Goal: Check status: Check status

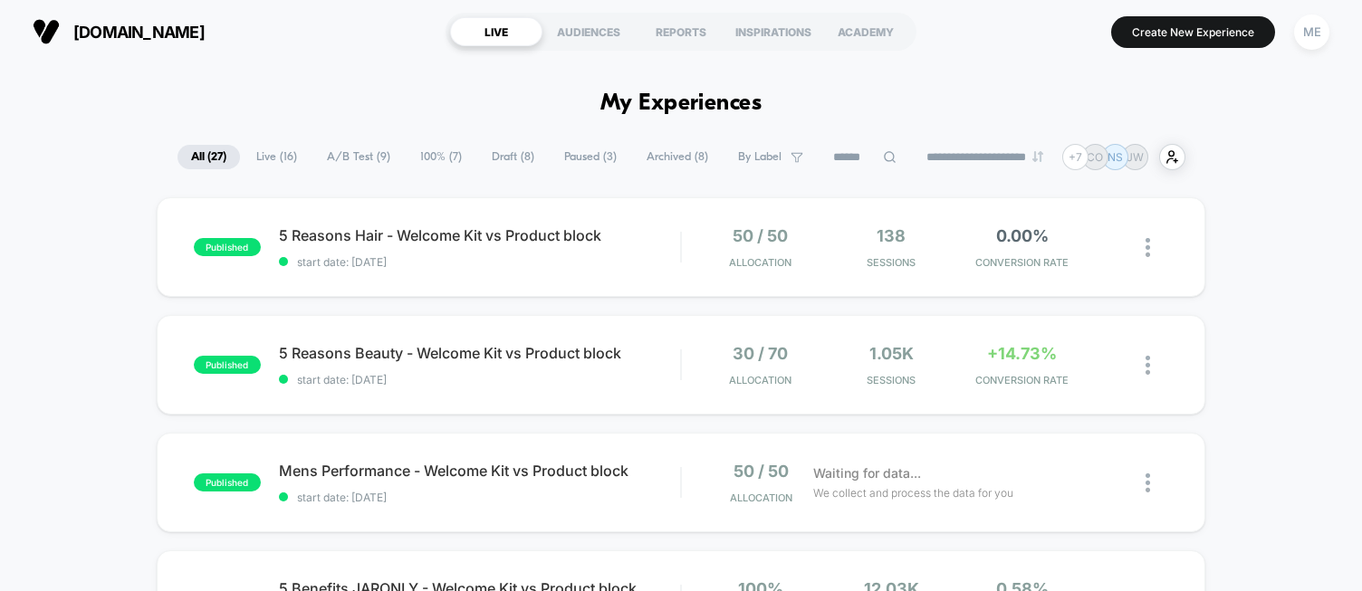
click at [128, 35] on span "[DOMAIN_NAME]" at bounding box center [138, 32] width 131 height 19
click at [417, 226] on span "5 Reasons Hair - Welcome Kit vs Product block Click to edit experience details" at bounding box center [479, 235] width 401 height 18
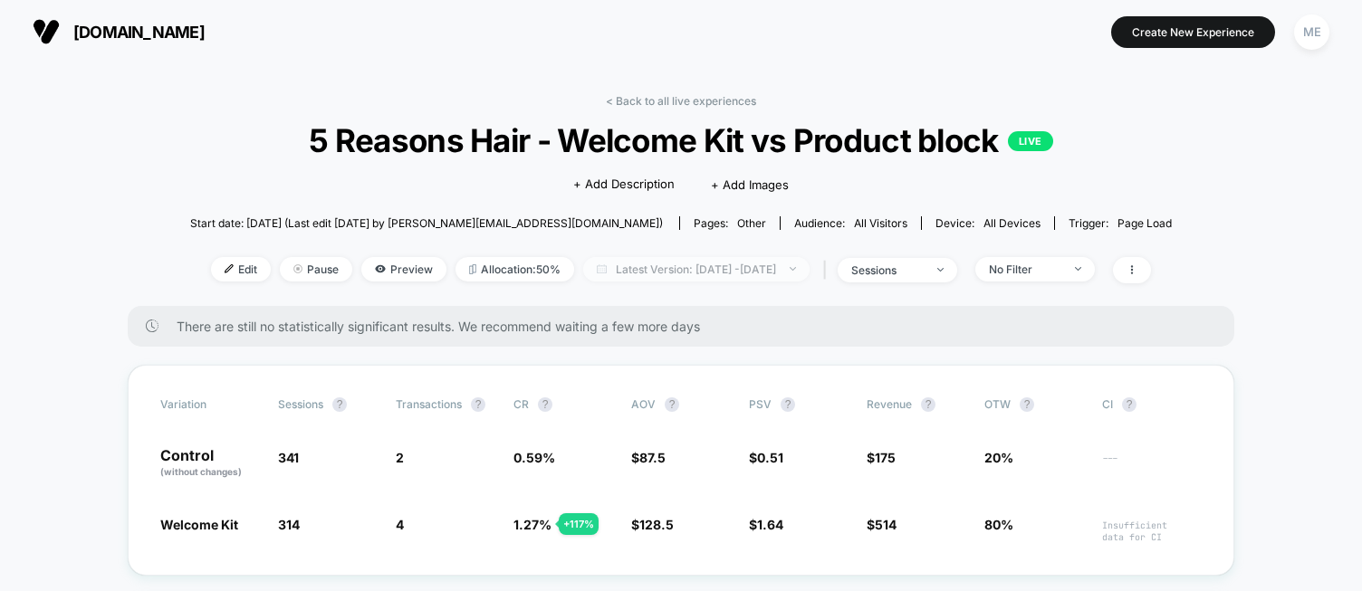
click at [663, 269] on span "Latest Version: [DATE] - [DATE]" at bounding box center [696, 269] width 226 height 24
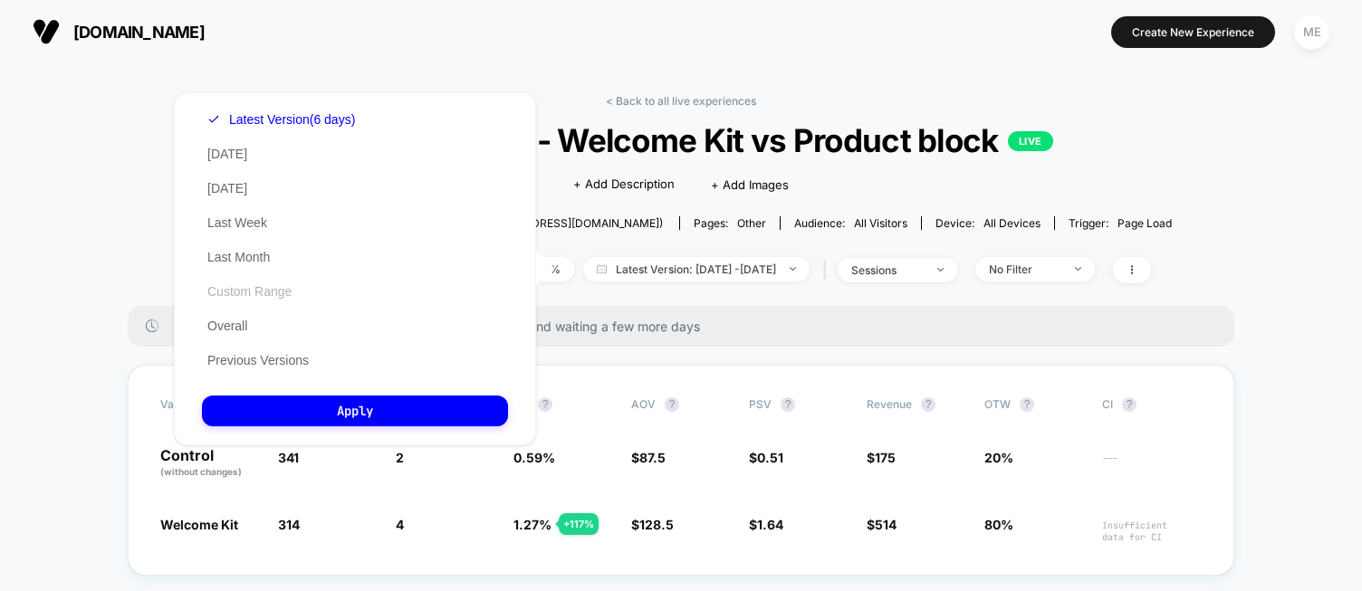
click at [268, 298] on button "Custom Range" at bounding box center [249, 291] width 95 height 16
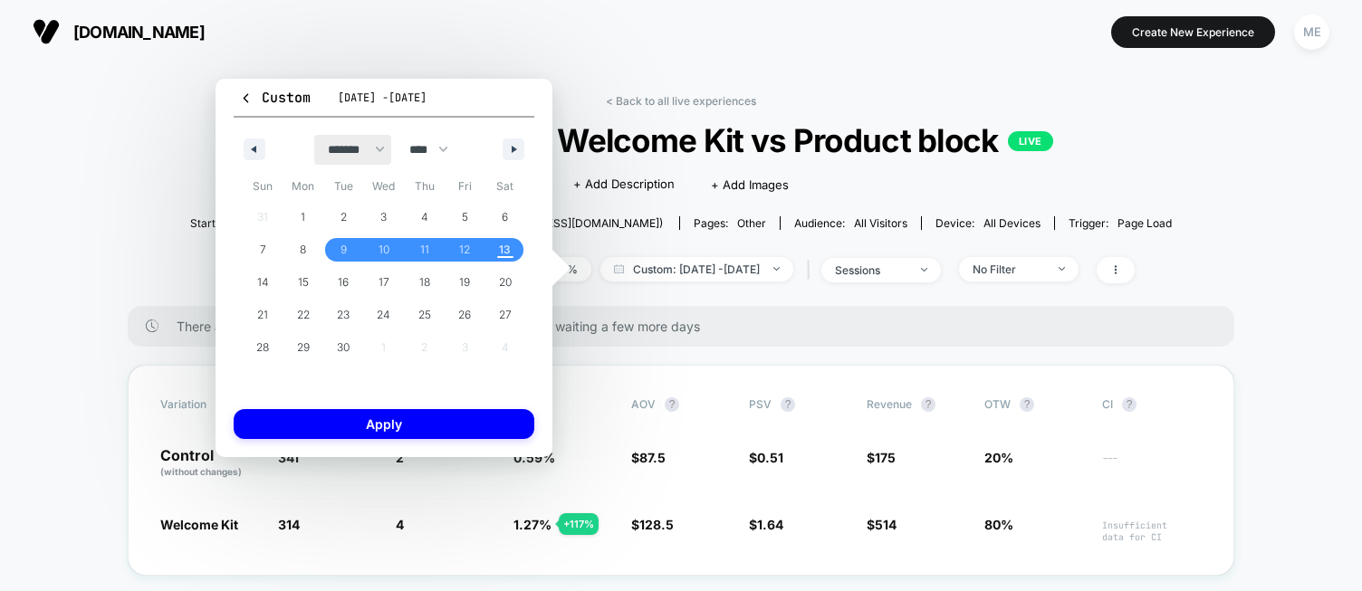
click at [326, 149] on select "******* ******** ***** ***** *** **** **** ****** ********* ******* ******** **…" at bounding box center [352, 150] width 77 height 30
select select "*"
click at [314, 135] on select "******* ******** ***** ***** *** **** **** ****** ********* ******* ******** **…" at bounding box center [352, 150] width 77 height 30
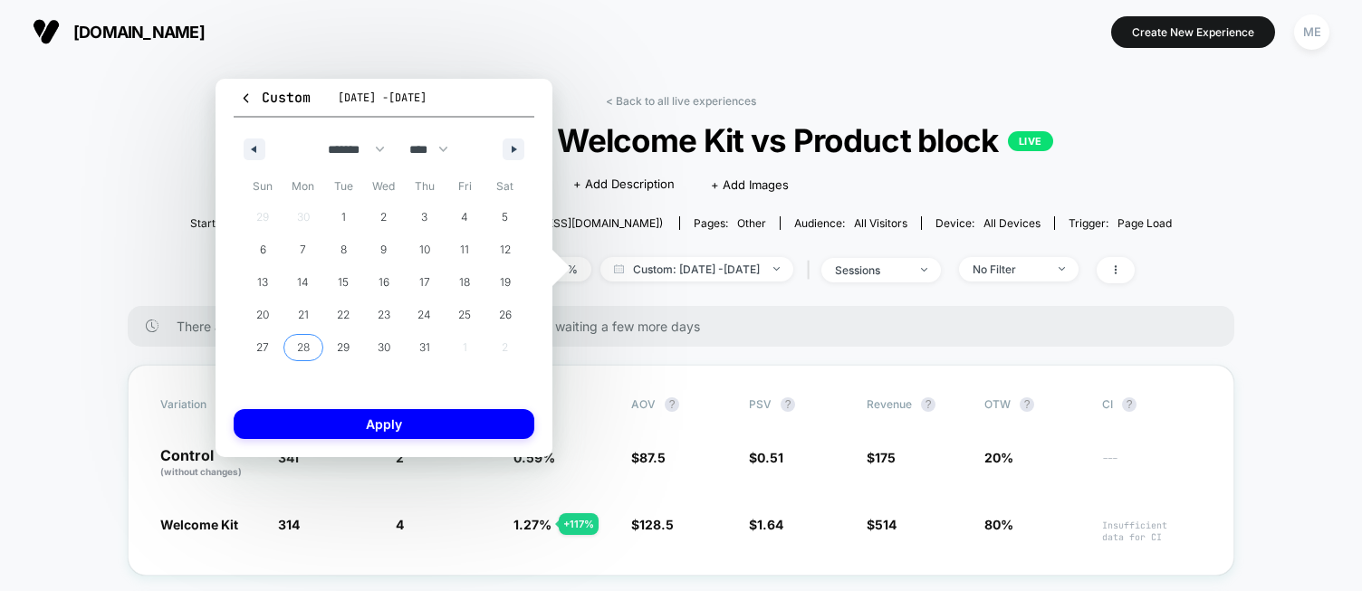
click at [309, 341] on span "28" at bounding box center [303, 347] width 13 height 33
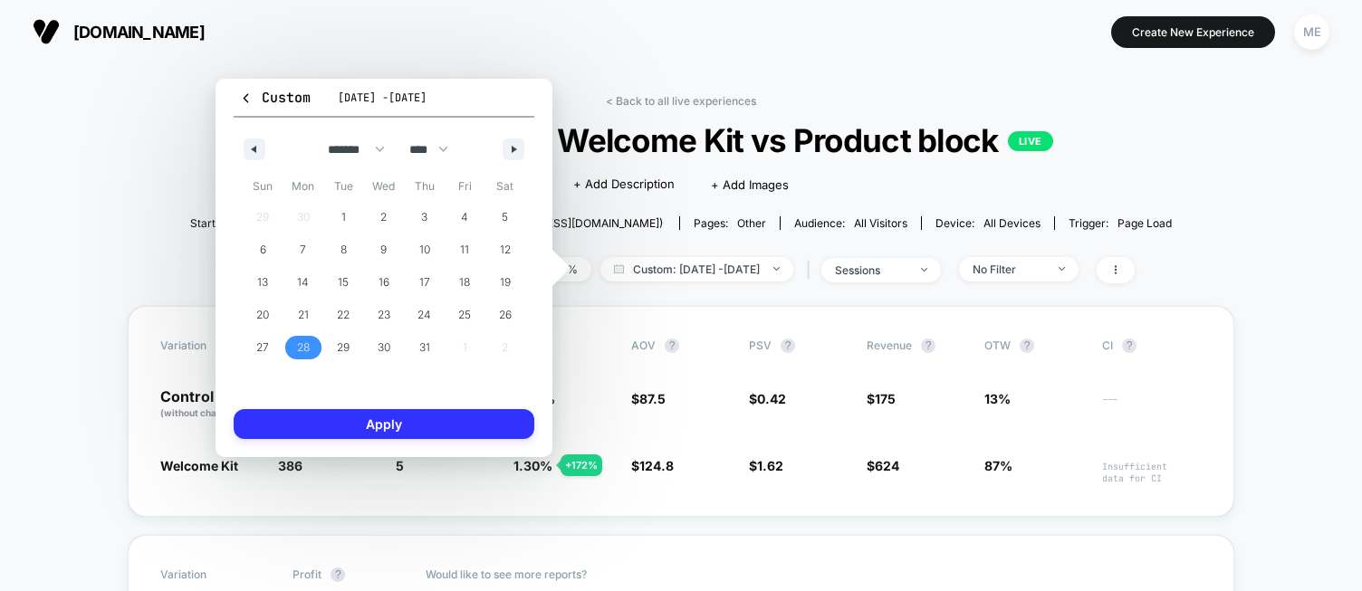
click at [356, 414] on button "Apply" at bounding box center [384, 424] width 301 height 30
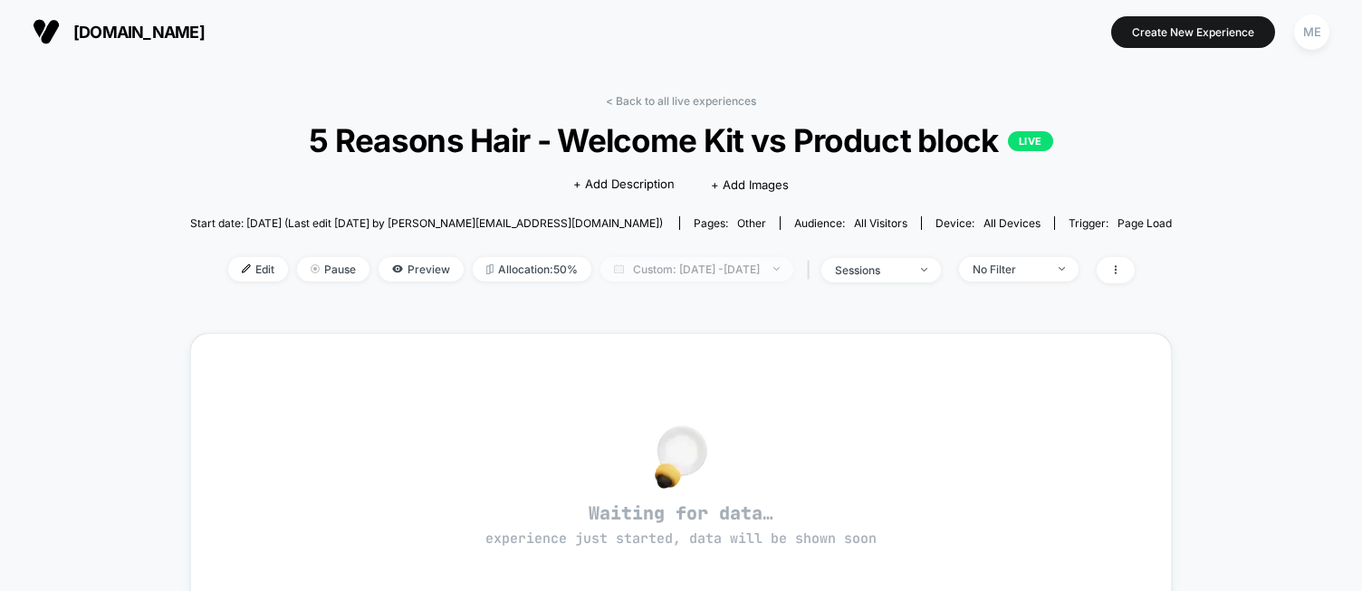
click at [738, 280] on span "Custom: [DATE] - [DATE]" at bounding box center [696, 269] width 193 height 24
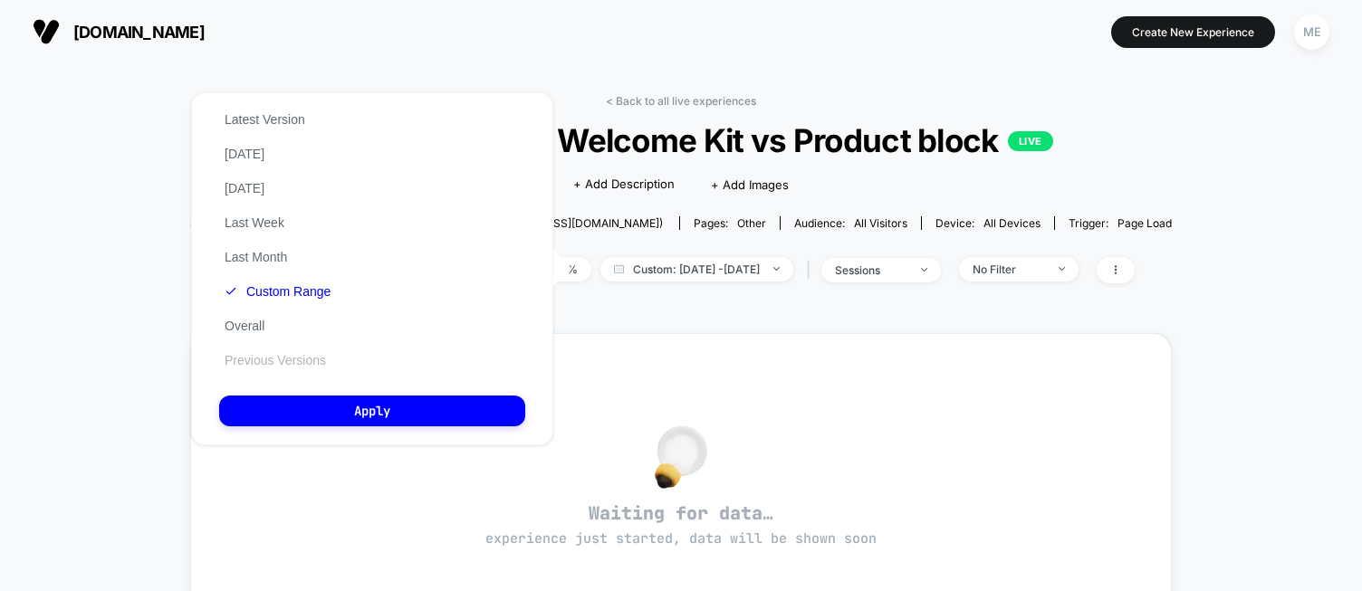
click at [272, 356] on button "Previous Versions" at bounding box center [275, 360] width 112 height 16
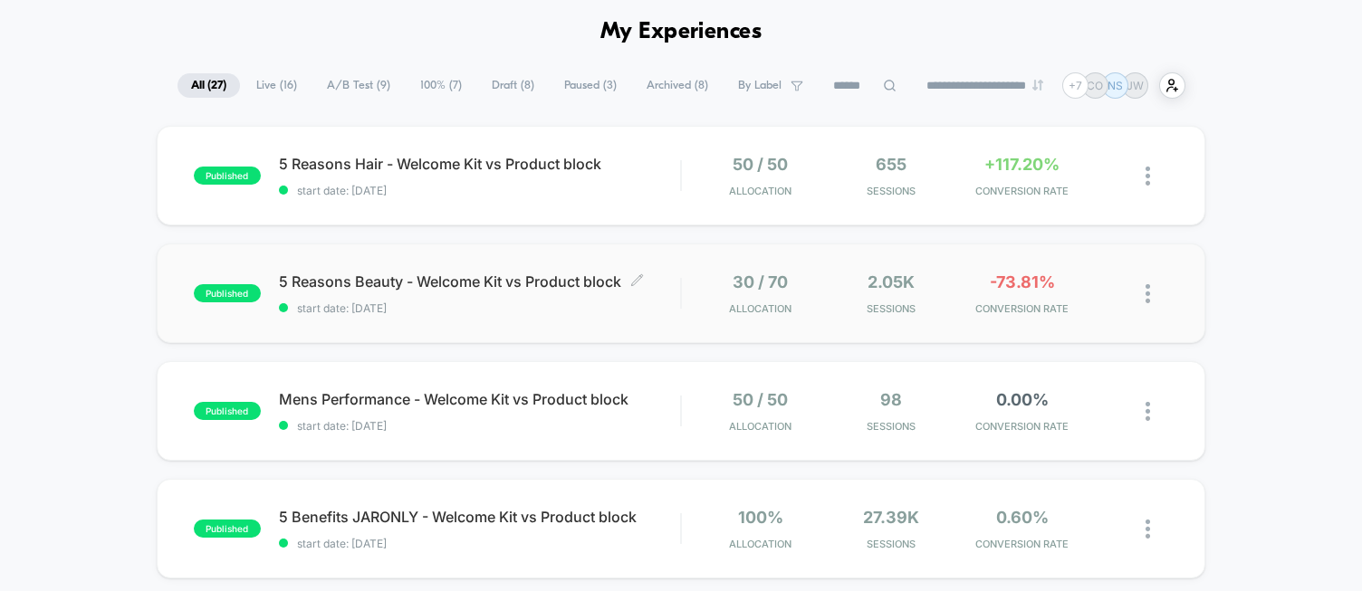
scroll to position [74, 0]
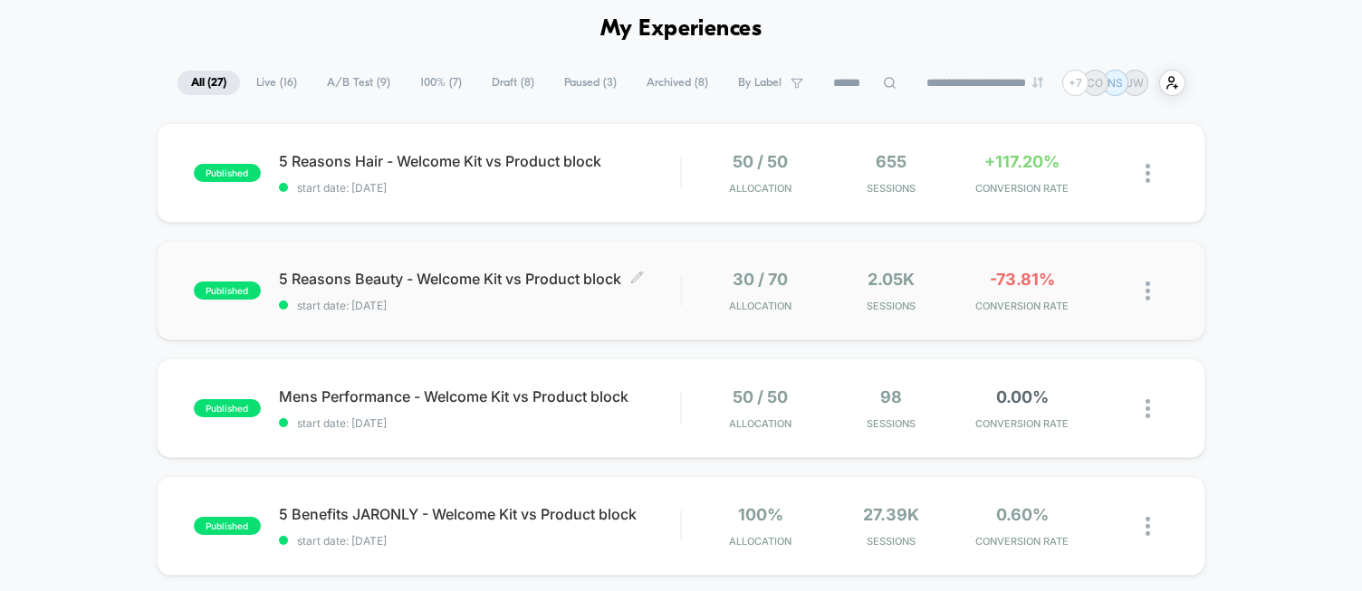
click at [529, 302] on span "start date: [DATE]" at bounding box center [479, 306] width 401 height 14
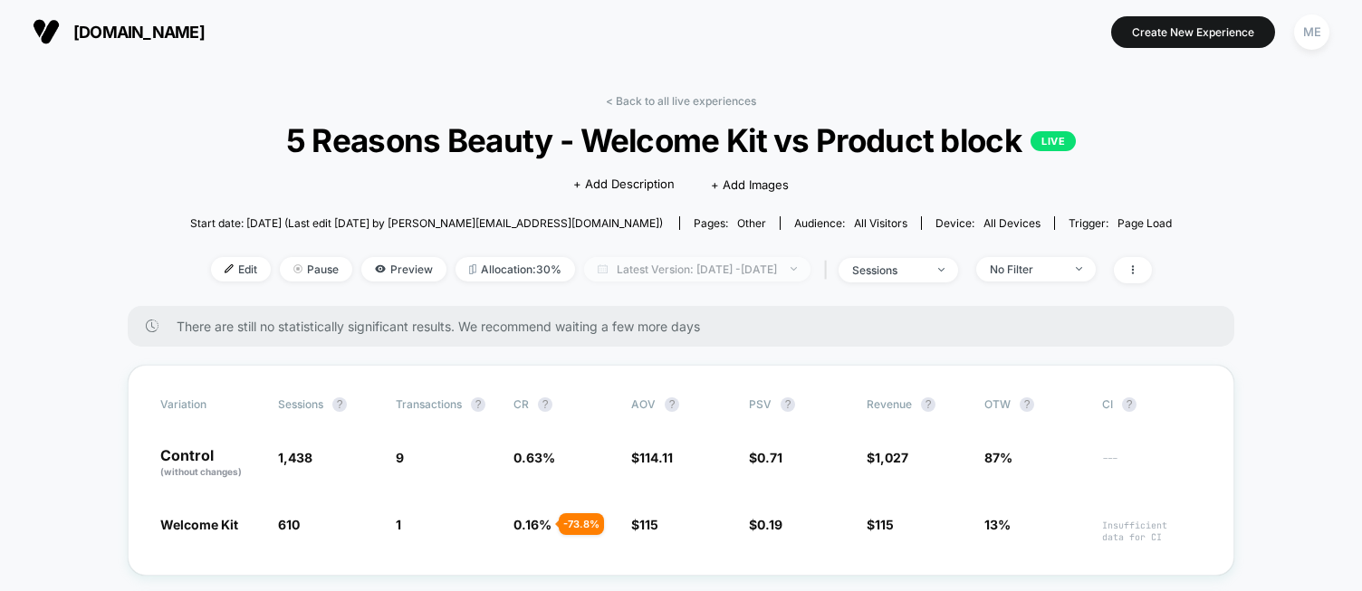
click at [624, 270] on span "Latest Version: [DATE] - [DATE]" at bounding box center [697, 269] width 226 height 24
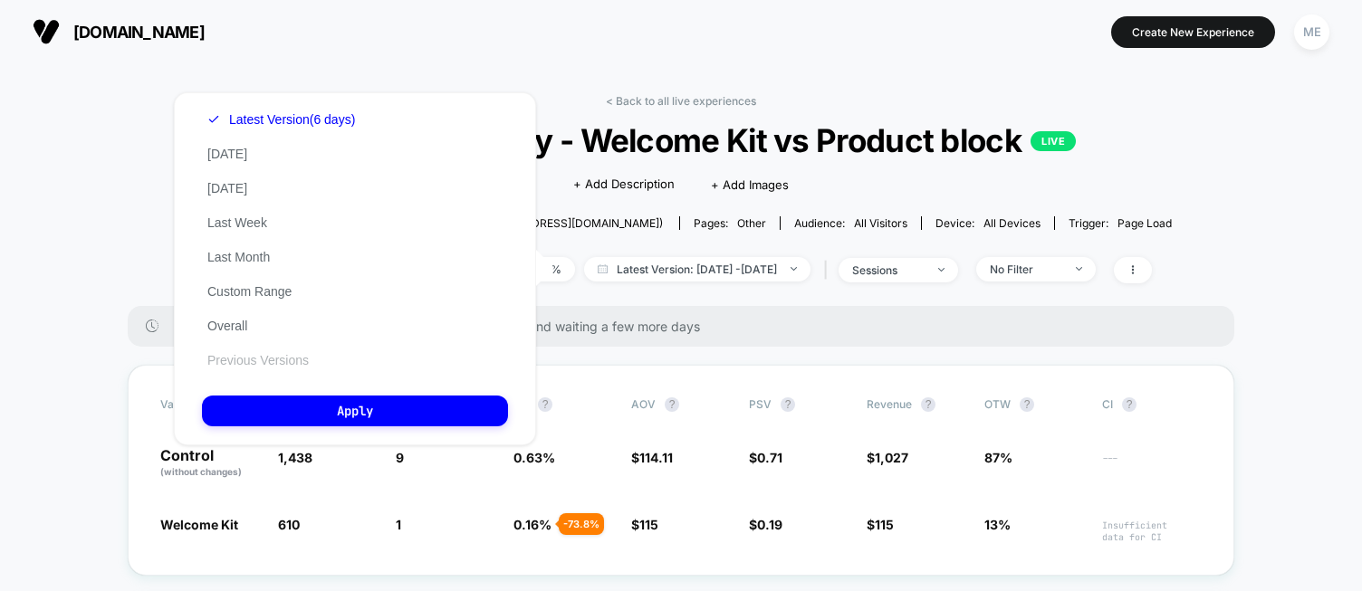
click at [276, 358] on button "Previous Versions" at bounding box center [258, 360] width 112 height 16
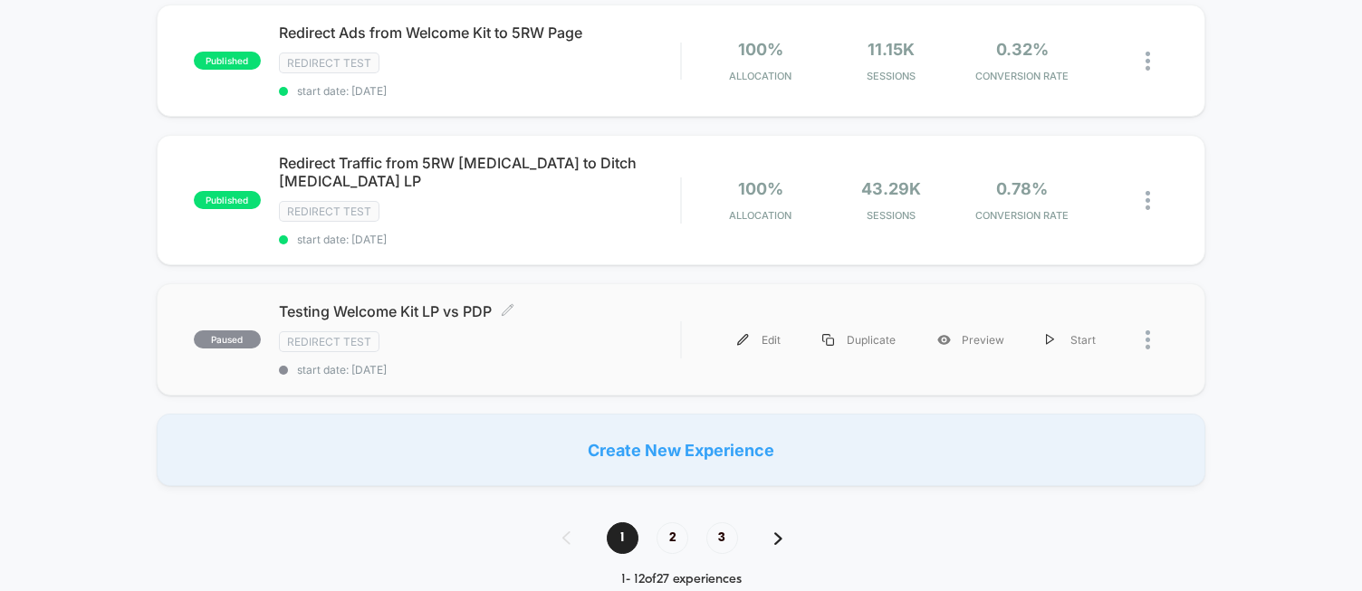
scroll to position [1283, 0]
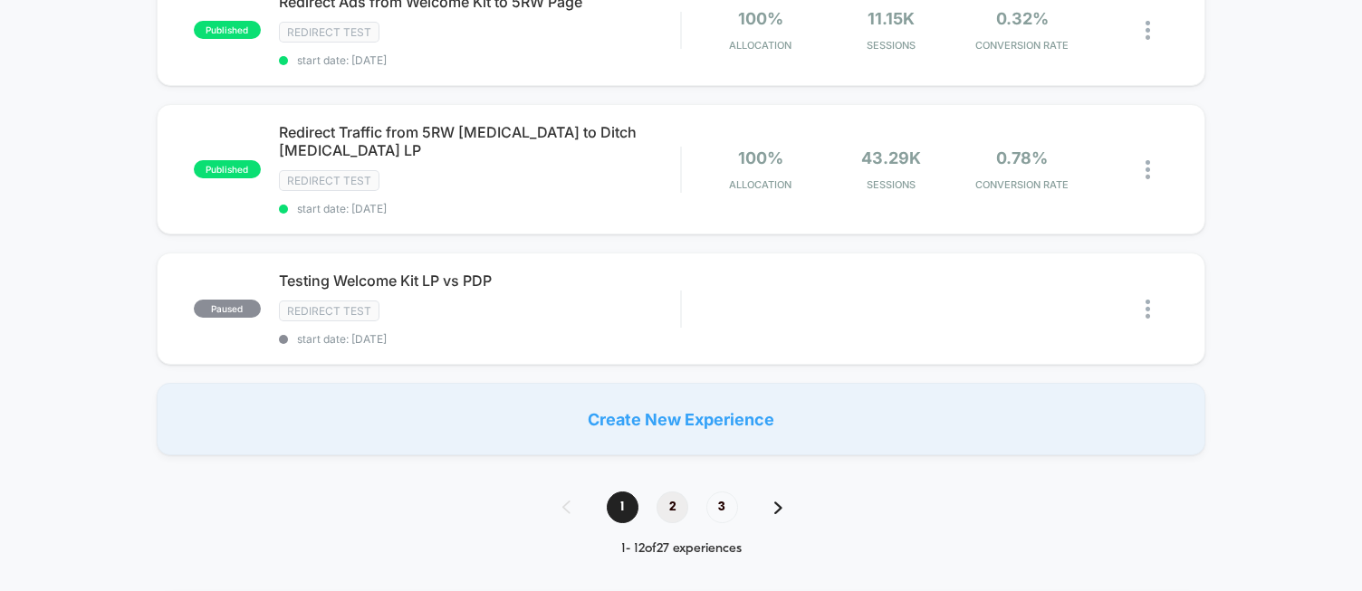
click at [667, 492] on span "2" at bounding box center [673, 508] width 32 height 32
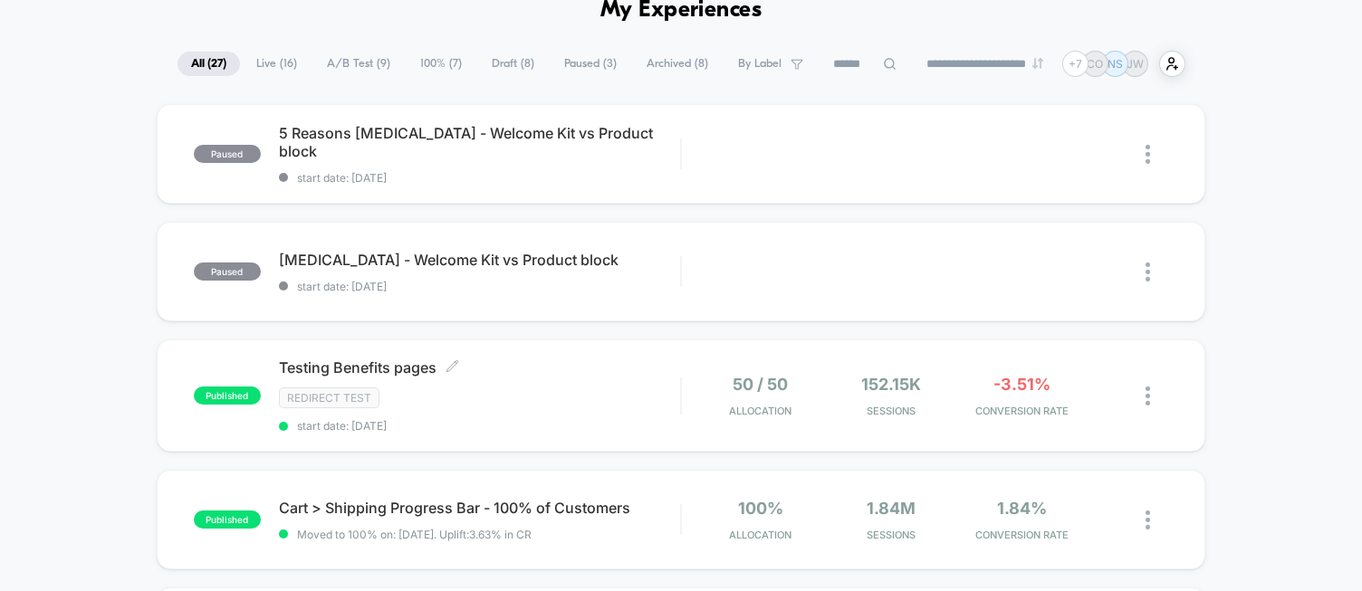
scroll to position [91, 0]
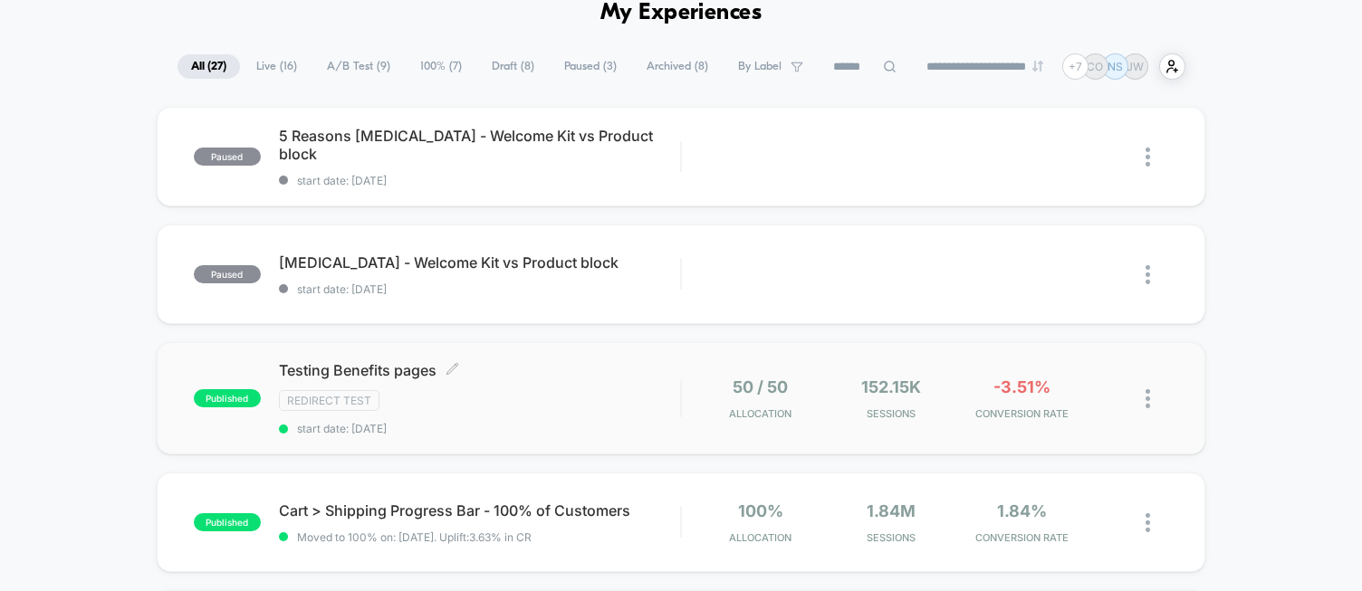
click at [522, 390] on div "Redirect Test" at bounding box center [479, 400] width 401 height 21
